Goal: Obtain resource: Download file/media

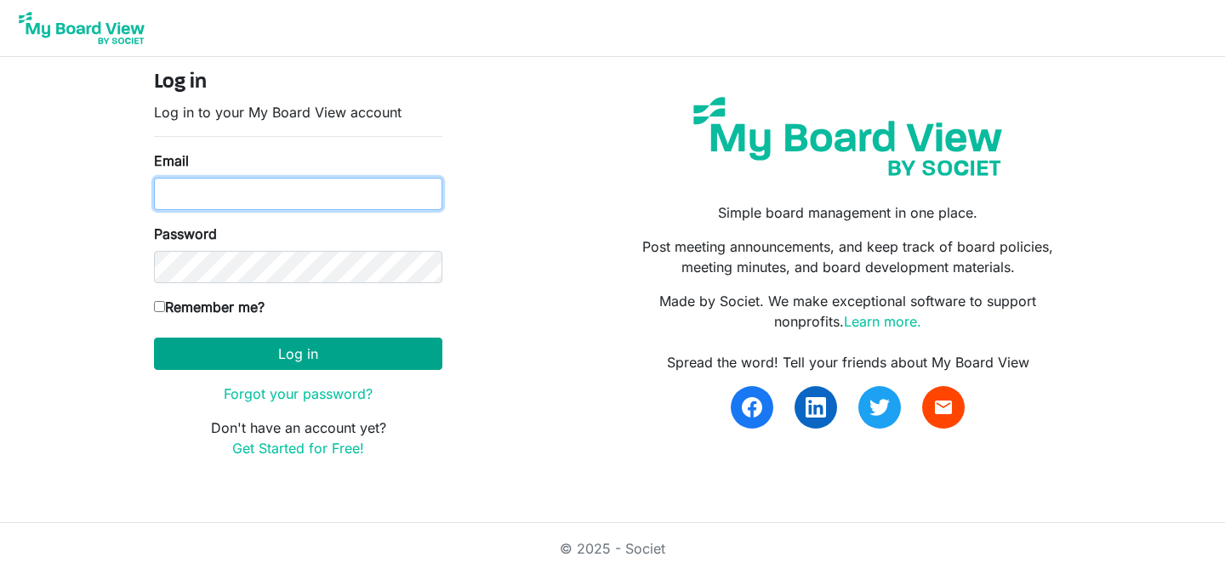
type input "[PERSON_NAME][EMAIL_ADDRESS][DOMAIN_NAME]"
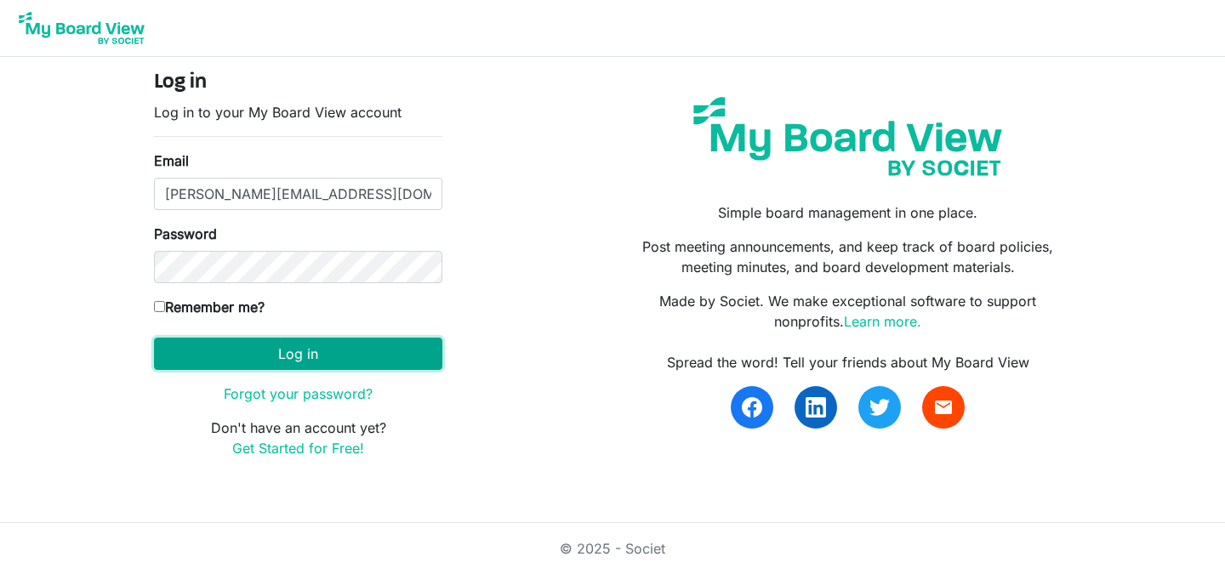
click at [293, 357] on button "Log in" at bounding box center [298, 354] width 288 height 32
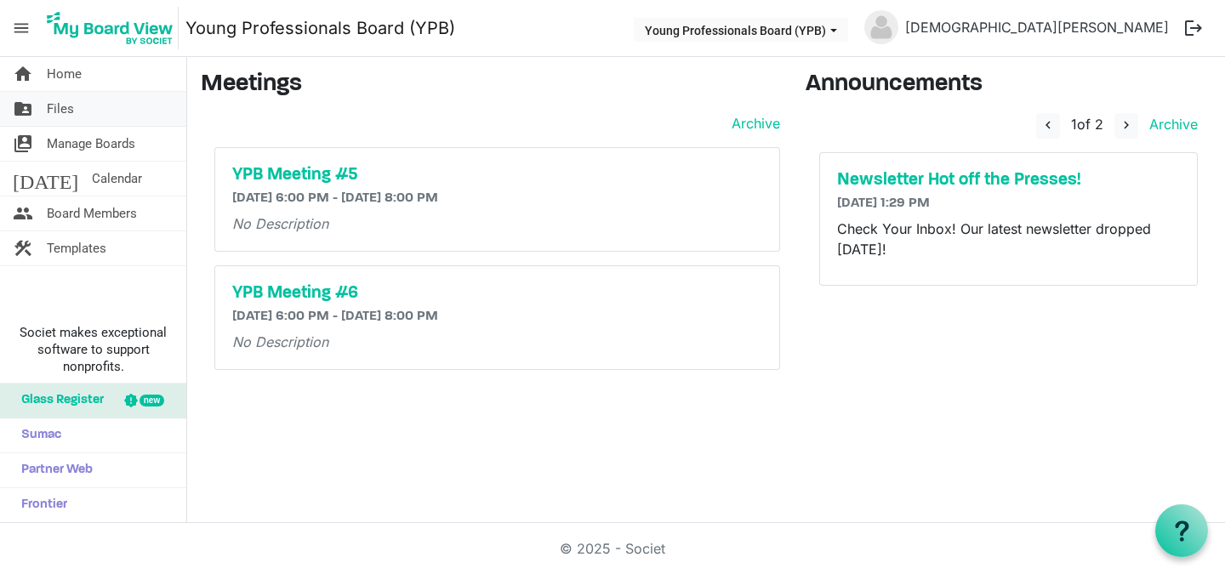
click at [78, 116] on link "folder_shared Files" at bounding box center [93, 109] width 186 height 34
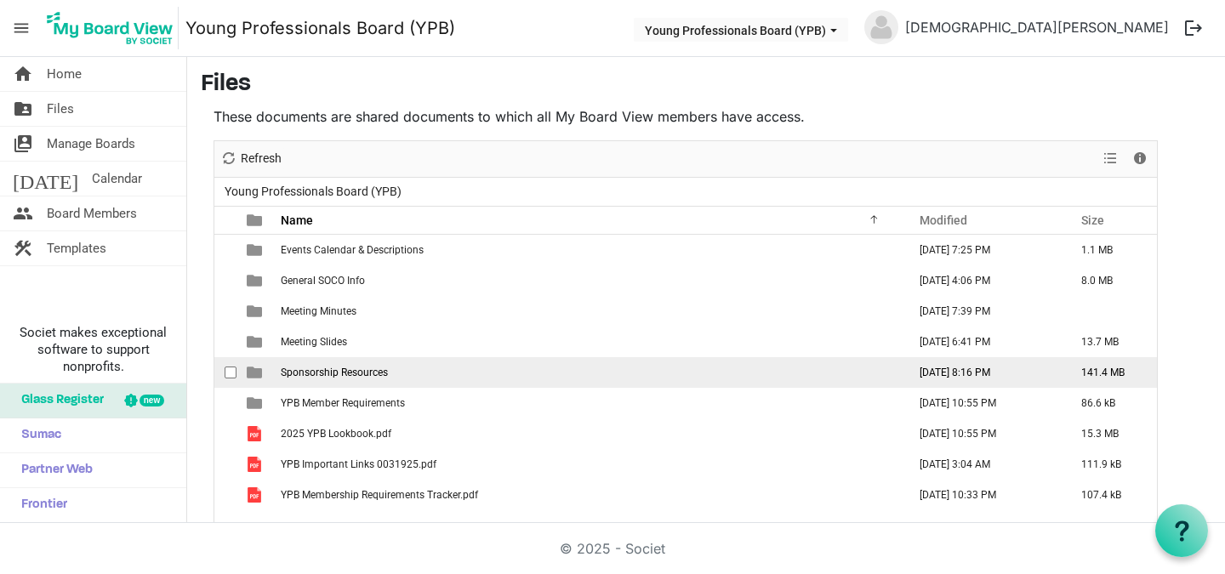
scroll to position [13, 0]
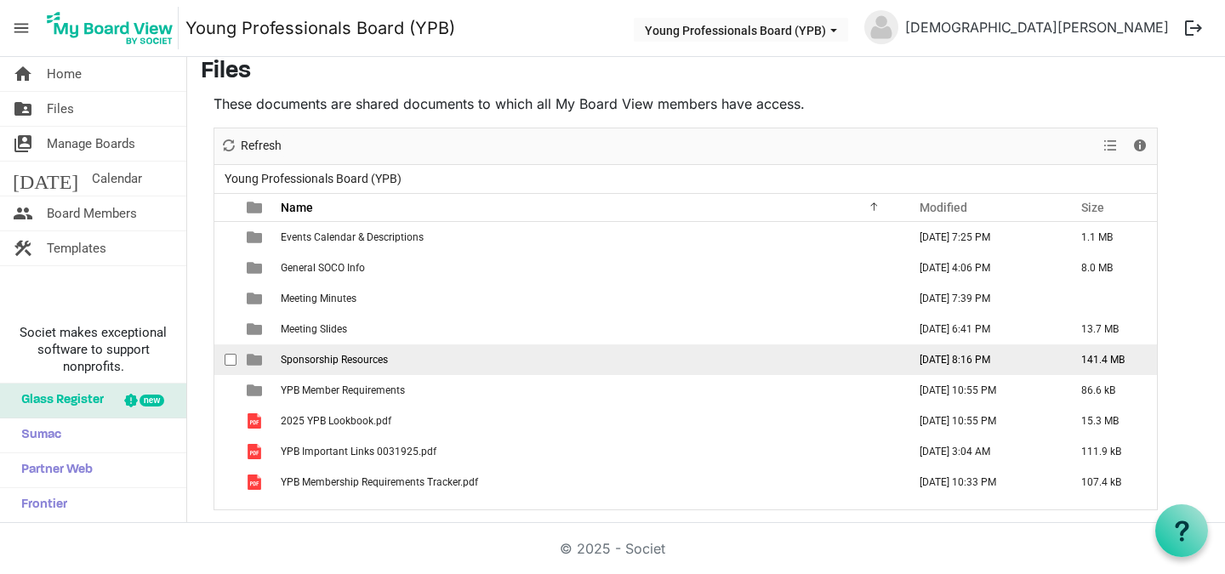
click at [350, 358] on span "Sponsorship Resources" at bounding box center [334, 360] width 107 height 12
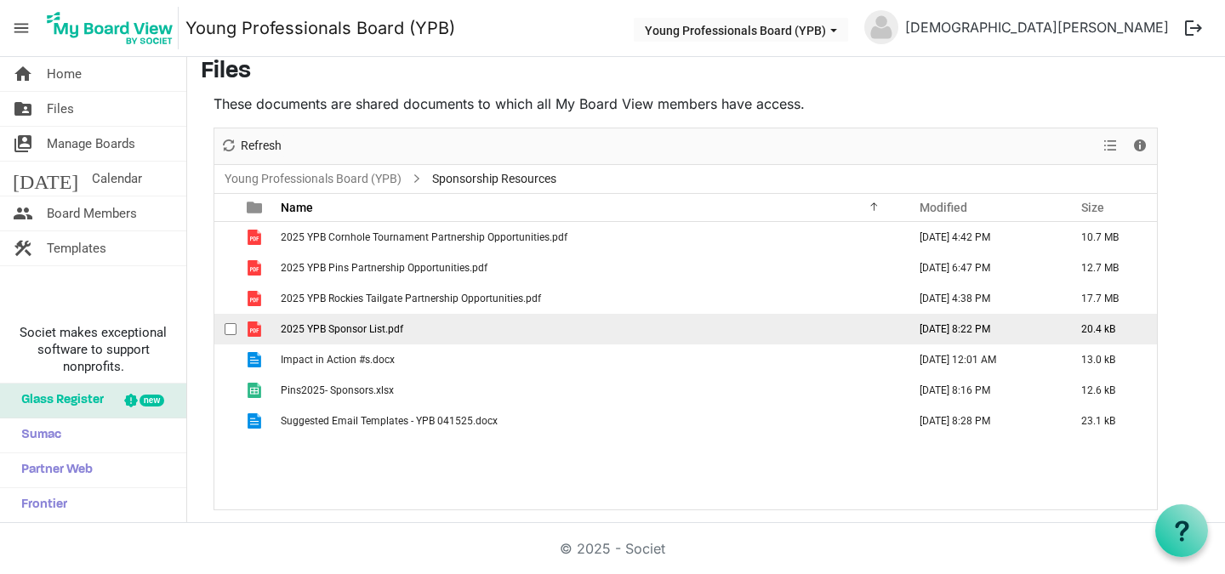
click at [398, 332] on span "2025 YPB Sponsor List.pdf" at bounding box center [342, 329] width 122 height 12
